Goal: Task Accomplishment & Management: Use online tool/utility

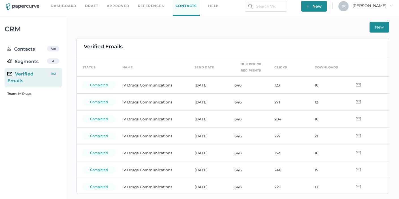
scroll to position [2, 0]
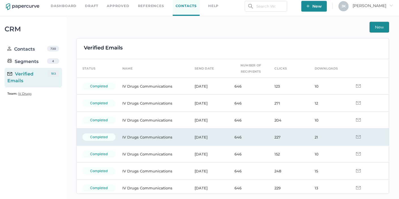
click at [357, 138] on td at bounding box center [369, 137] width 40 height 17
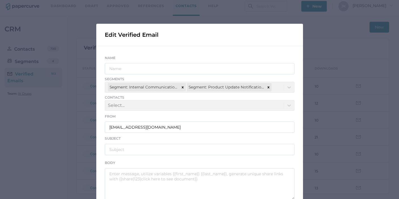
scroll to position [75, 0]
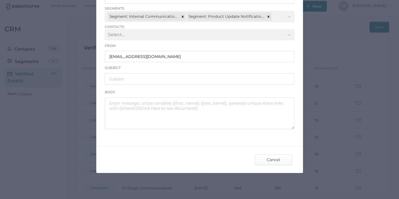
type input "IV Drugs Communications"
type input "Fresenius Kabi Canada Announcement 08.08.2025"
type textarea "Good afternoon, Please see the link below for an important announcement from Fr…"
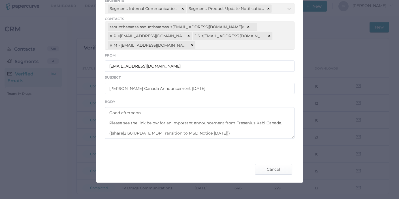
scroll to position [84, 0]
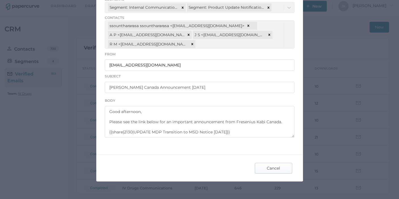
click at [270, 168] on span "Cancel" at bounding box center [273, 168] width 27 height 10
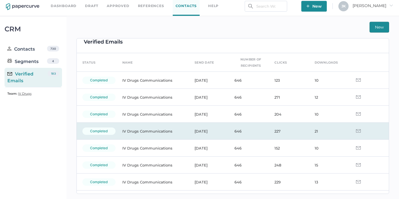
scroll to position [12, 0]
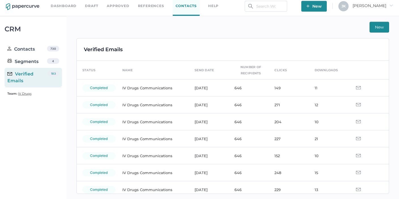
scroll to position [4, 0]
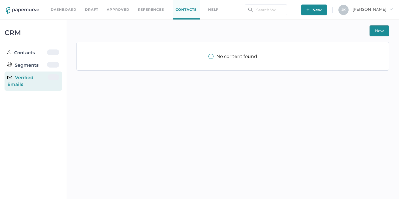
scroll to position [4, 0]
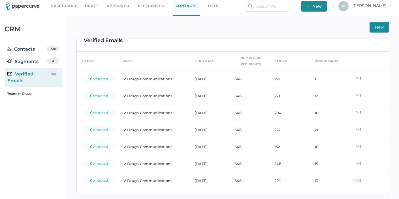
scroll to position [7, 0]
